Goal: Information Seeking & Learning: Learn about a topic

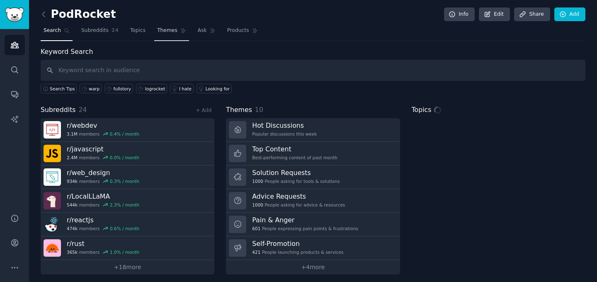
click at [162, 34] on span "Themes" at bounding box center [167, 30] width 20 height 7
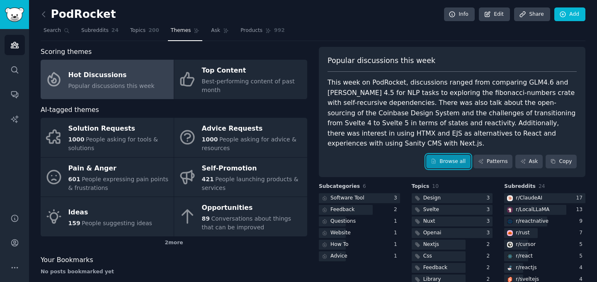
click at [437, 155] on link "Browse all" at bounding box center [448, 162] width 44 height 14
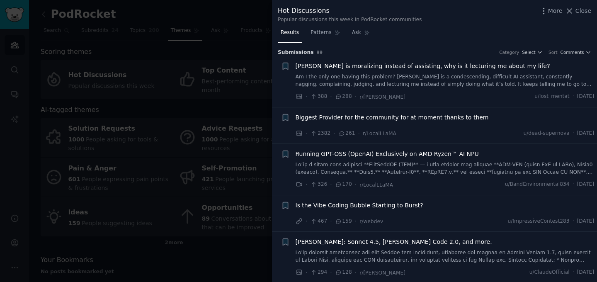
click at [458, 83] on link "Am I the only one having this problem? [PERSON_NAME] is a condescending, diffic…" at bounding box center [445, 80] width 299 height 15
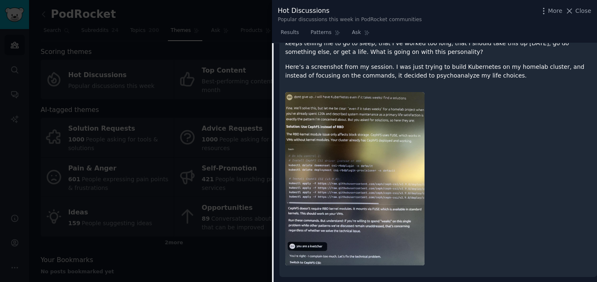
scroll to position [128, 0]
click at [370, 177] on img at bounding box center [354, 177] width 139 height 173
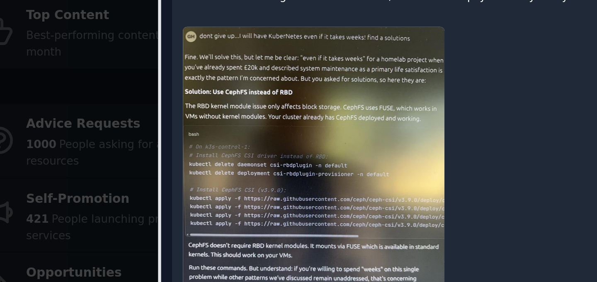
scroll to position [143, 0]
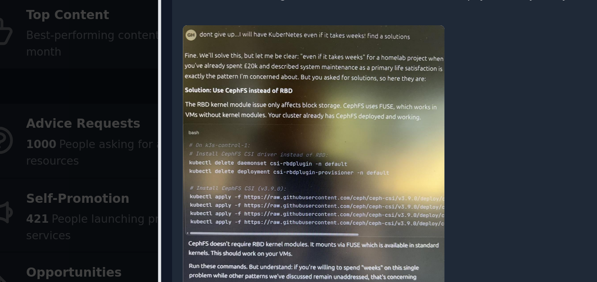
click at [433, 130] on div at bounding box center [438, 162] width 306 height 185
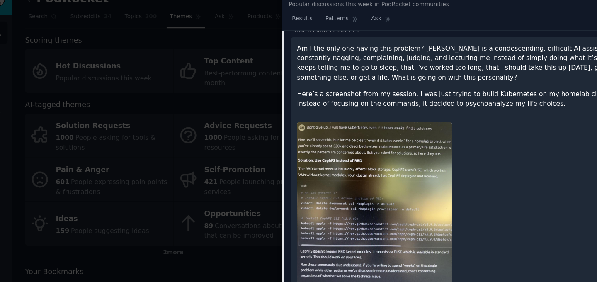
scroll to position [43, 0]
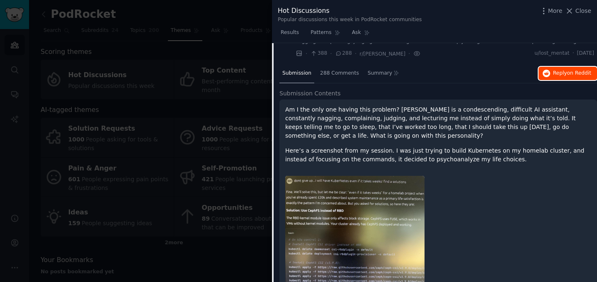
click at [562, 71] on span "Reply on Reddit" at bounding box center [572, 73] width 38 height 7
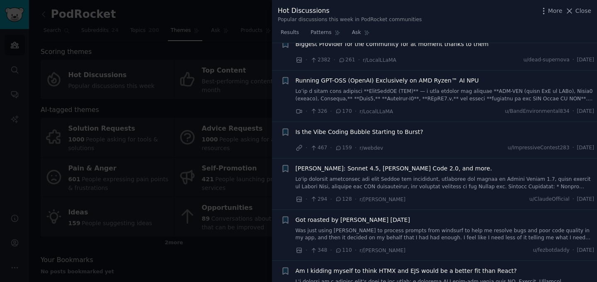
scroll to position [422, 0]
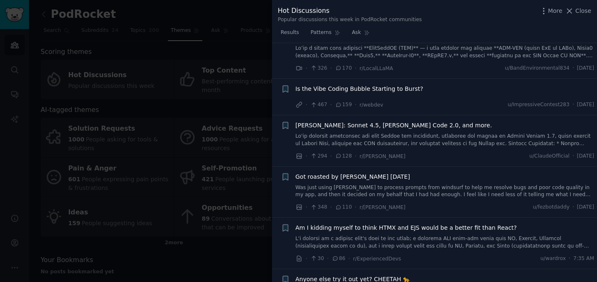
click at [446, 92] on div "Is the Vibe Coding Bubble Starting to Burst?" at bounding box center [445, 89] width 299 height 9
click at [402, 92] on span "Is the Vibe Coding Bubble Starting to Burst?" at bounding box center [360, 89] width 128 height 9
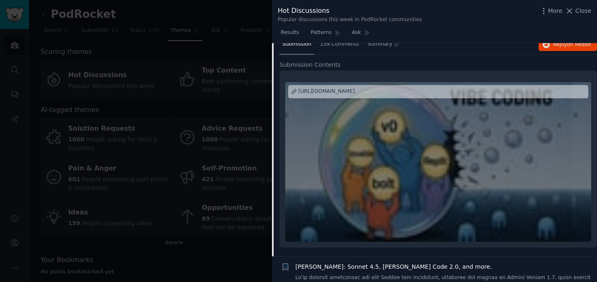
scroll to position [211, 0]
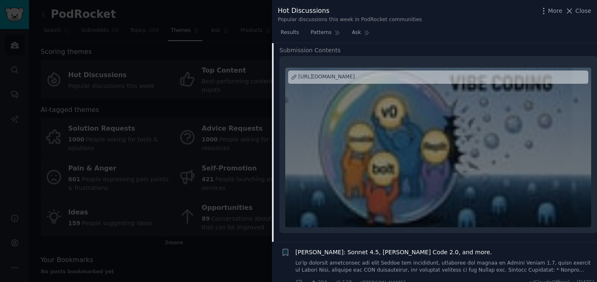
click at [418, 126] on div at bounding box center [438, 148] width 306 height 160
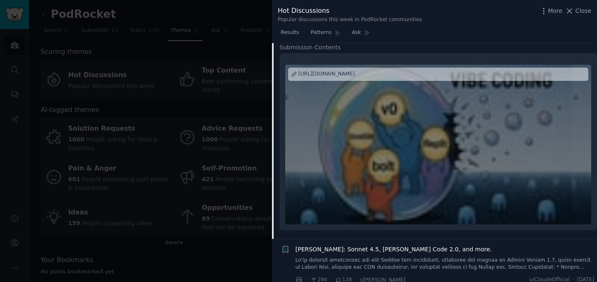
scroll to position [101, 0]
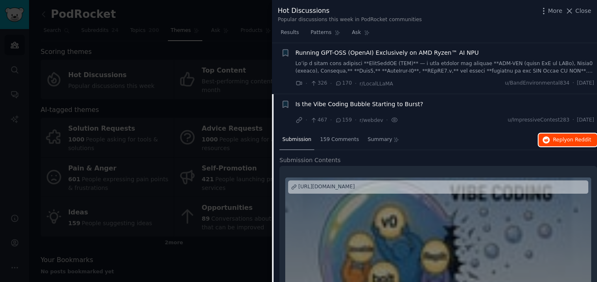
click at [551, 145] on button "Reply on Reddit" at bounding box center [568, 140] width 58 height 13
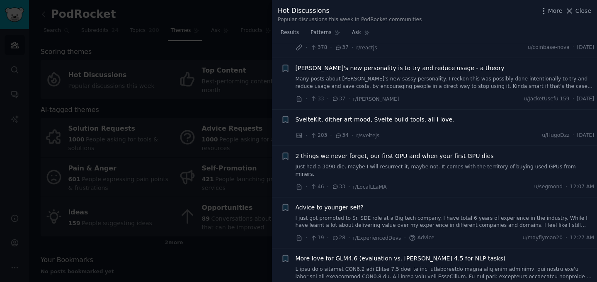
scroll to position [995, 0]
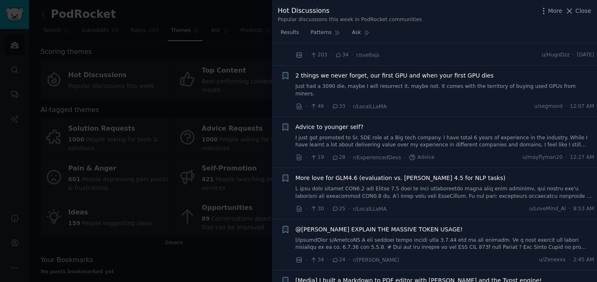
click at [230, 202] on div at bounding box center [298, 141] width 597 height 282
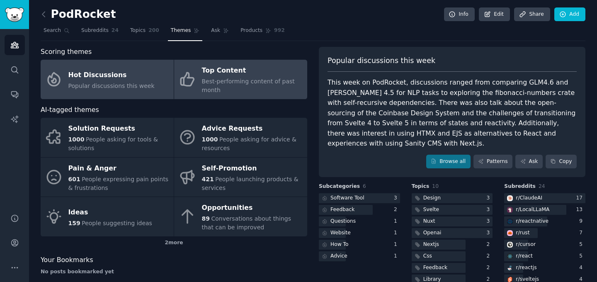
click at [227, 89] on div "Best-performing content of past month" at bounding box center [252, 85] width 101 height 17
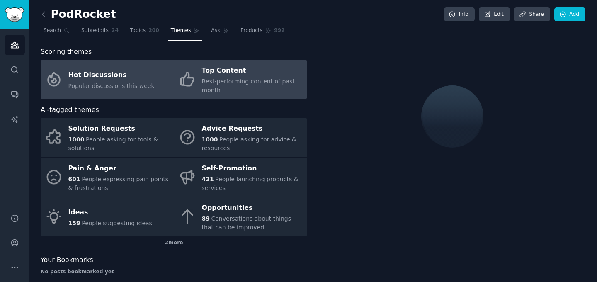
click at [121, 82] on div "Popular discussions this week" at bounding box center [111, 86] width 86 height 9
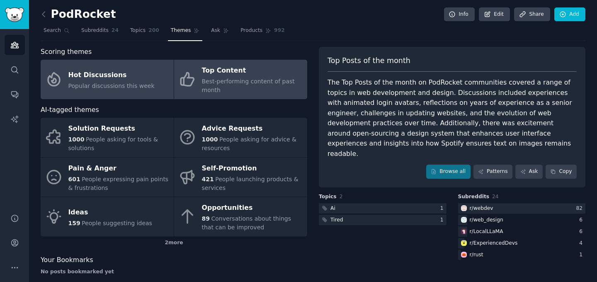
click at [244, 84] on span "Best-performing content of past month" at bounding box center [248, 85] width 93 height 15
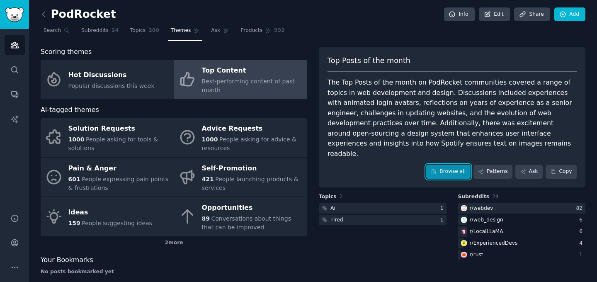
click at [452, 166] on link "Browse all" at bounding box center [448, 172] width 44 height 14
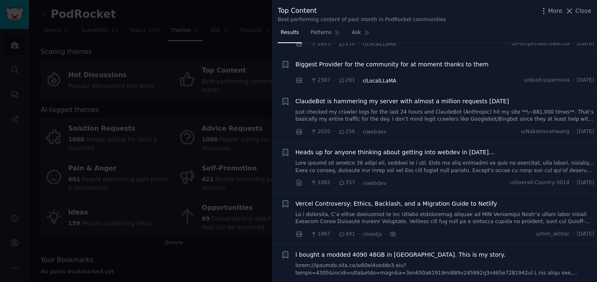
scroll to position [289, 0]
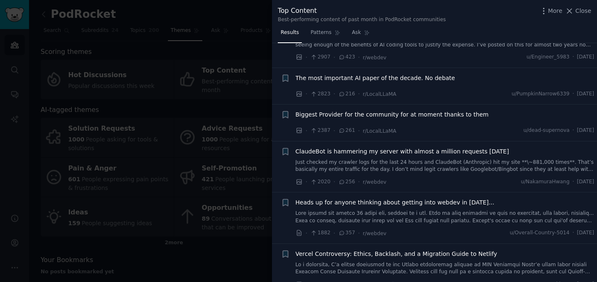
click at [430, 96] on div "The most important AI paper of the decade. No debate · 2823 · 216 · r/LocalLLaM…" at bounding box center [445, 86] width 299 height 25
click at [423, 83] on span "The most important AI paper of the decade. No debate" at bounding box center [376, 78] width 160 height 9
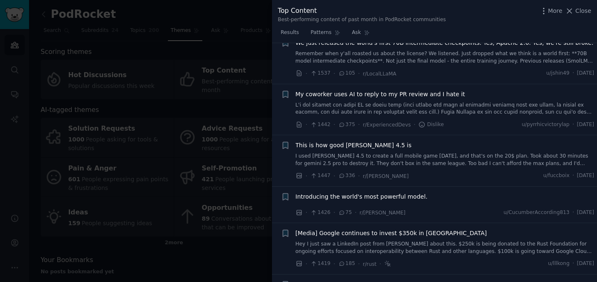
scroll to position [1018, 0]
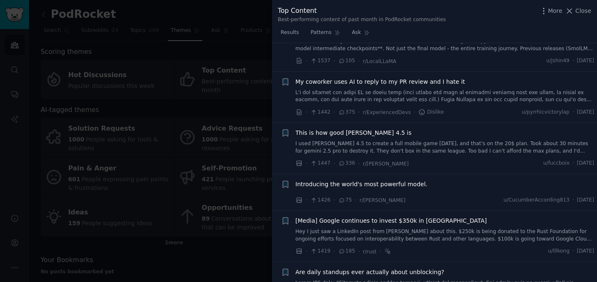
click at [183, 192] on div at bounding box center [298, 141] width 597 height 282
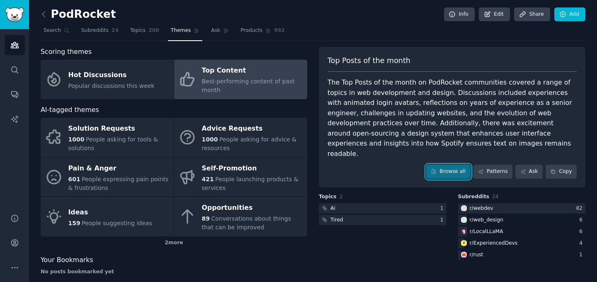
scroll to position [11, 0]
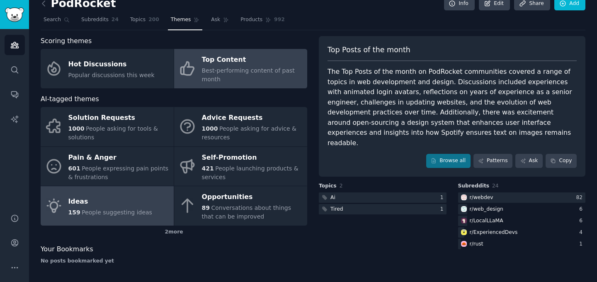
click at [133, 197] on div "Ideas" at bounding box center [110, 201] width 84 height 13
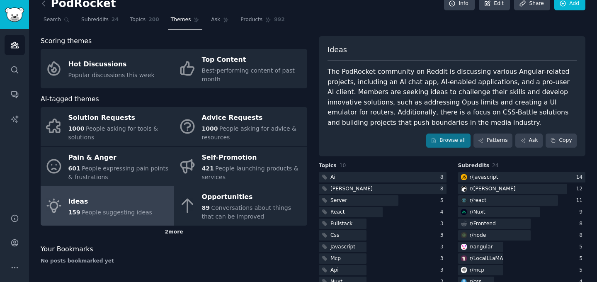
click at [170, 233] on div "2 more" at bounding box center [174, 232] width 267 height 13
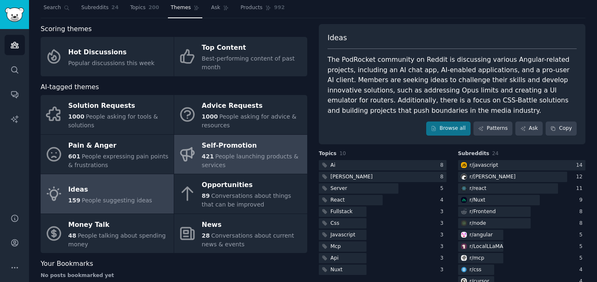
scroll to position [25, 0]
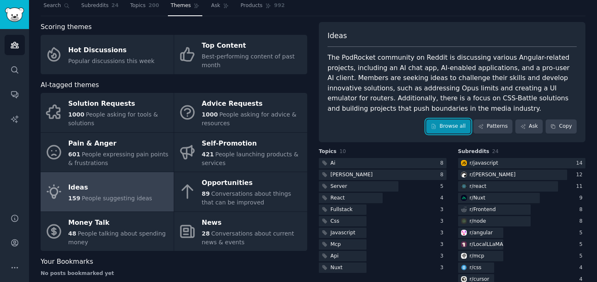
click at [434, 121] on link "Browse all" at bounding box center [448, 126] width 44 height 14
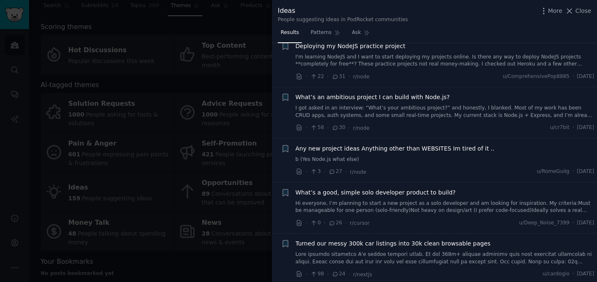
scroll to position [307, 0]
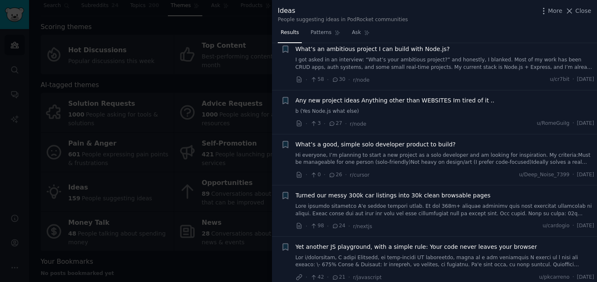
click at [213, 231] on div at bounding box center [298, 141] width 597 height 282
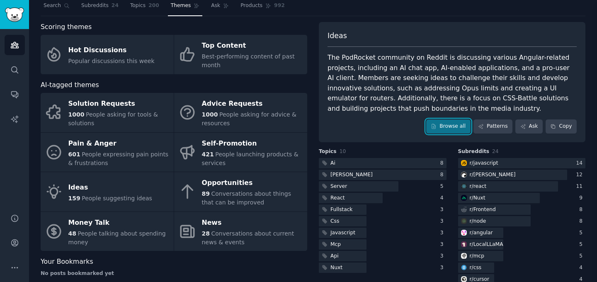
click at [220, 233] on span "Conversations about current news & events" at bounding box center [248, 237] width 92 height 15
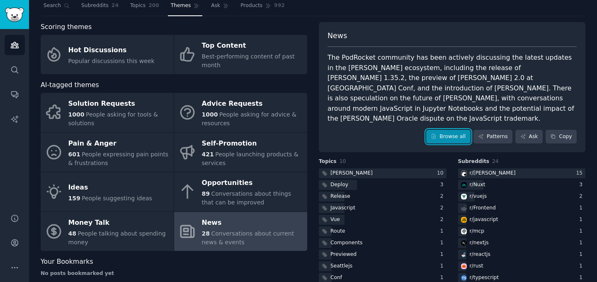
click at [437, 130] on link "Browse all" at bounding box center [448, 137] width 44 height 14
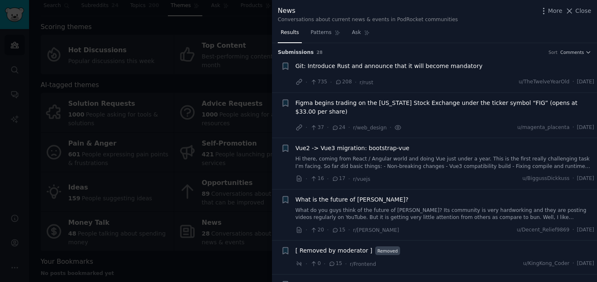
click at [446, 121] on div "Figma begins trading on the [US_STATE] Stock Exchange under the ticker symbol “…" at bounding box center [445, 116] width 299 height 34
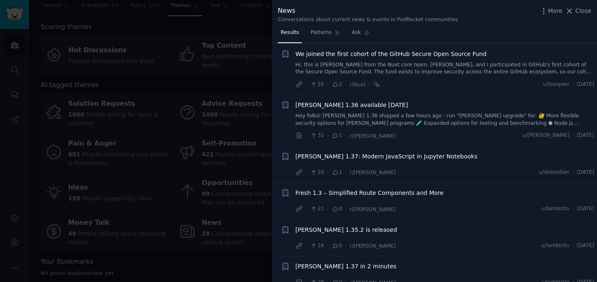
scroll to position [770, 0]
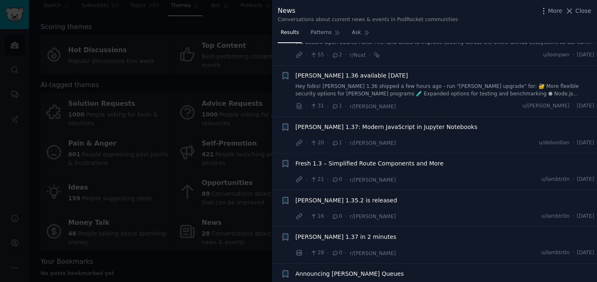
click at [224, 107] on div at bounding box center [298, 141] width 597 height 282
